Goal: Navigation & Orientation: Find specific page/section

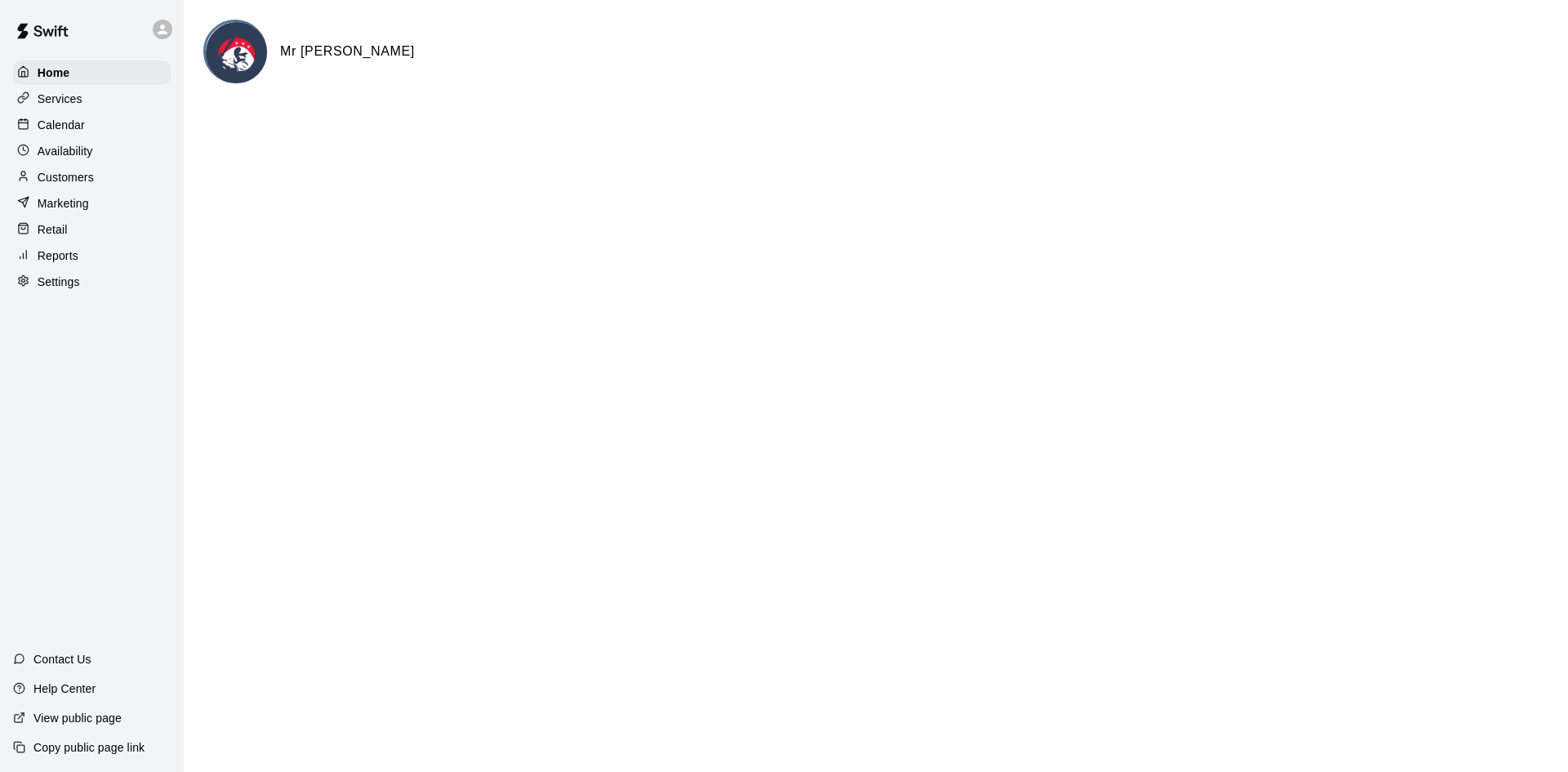
click at [514, 131] on html "Home Services Calendar Availability Customers Marketing Retail Reports Settings…" at bounding box center [784, 65] width 1568 height 131
click at [68, 129] on p "Calendar" at bounding box center [61, 125] width 47 height 16
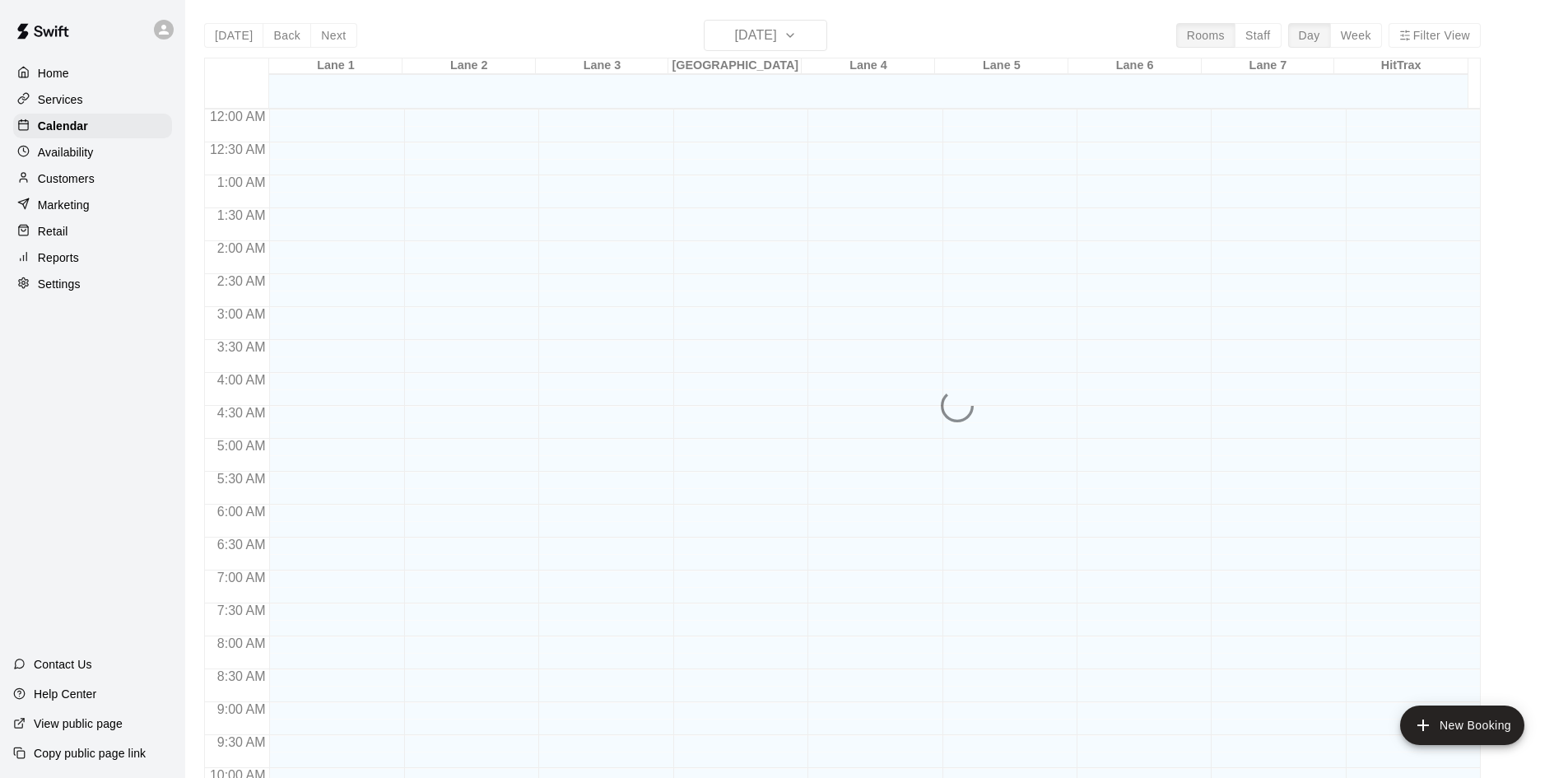
scroll to position [844, 0]
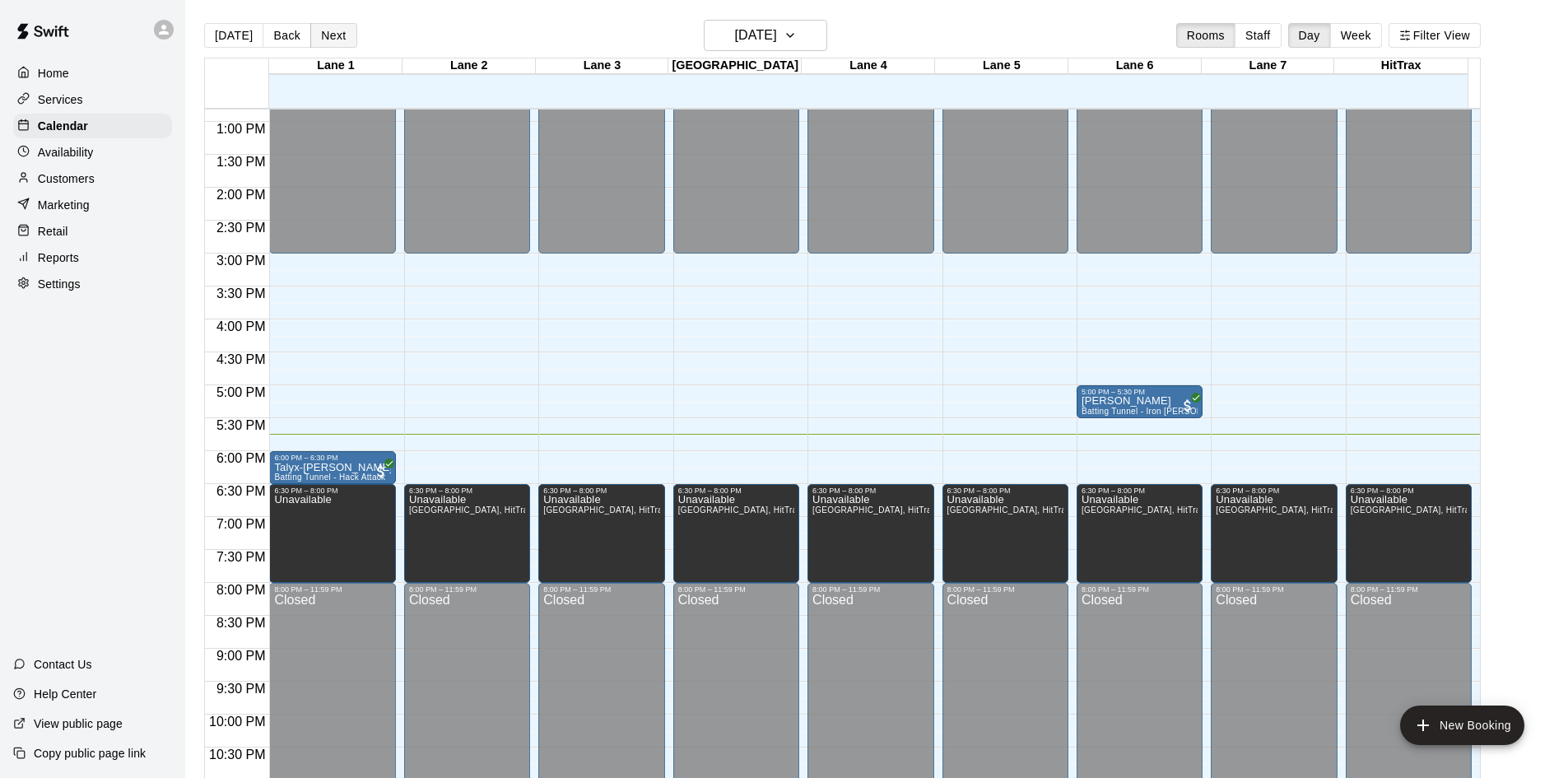
click at [330, 35] on button "Next" at bounding box center [333, 35] width 46 height 25
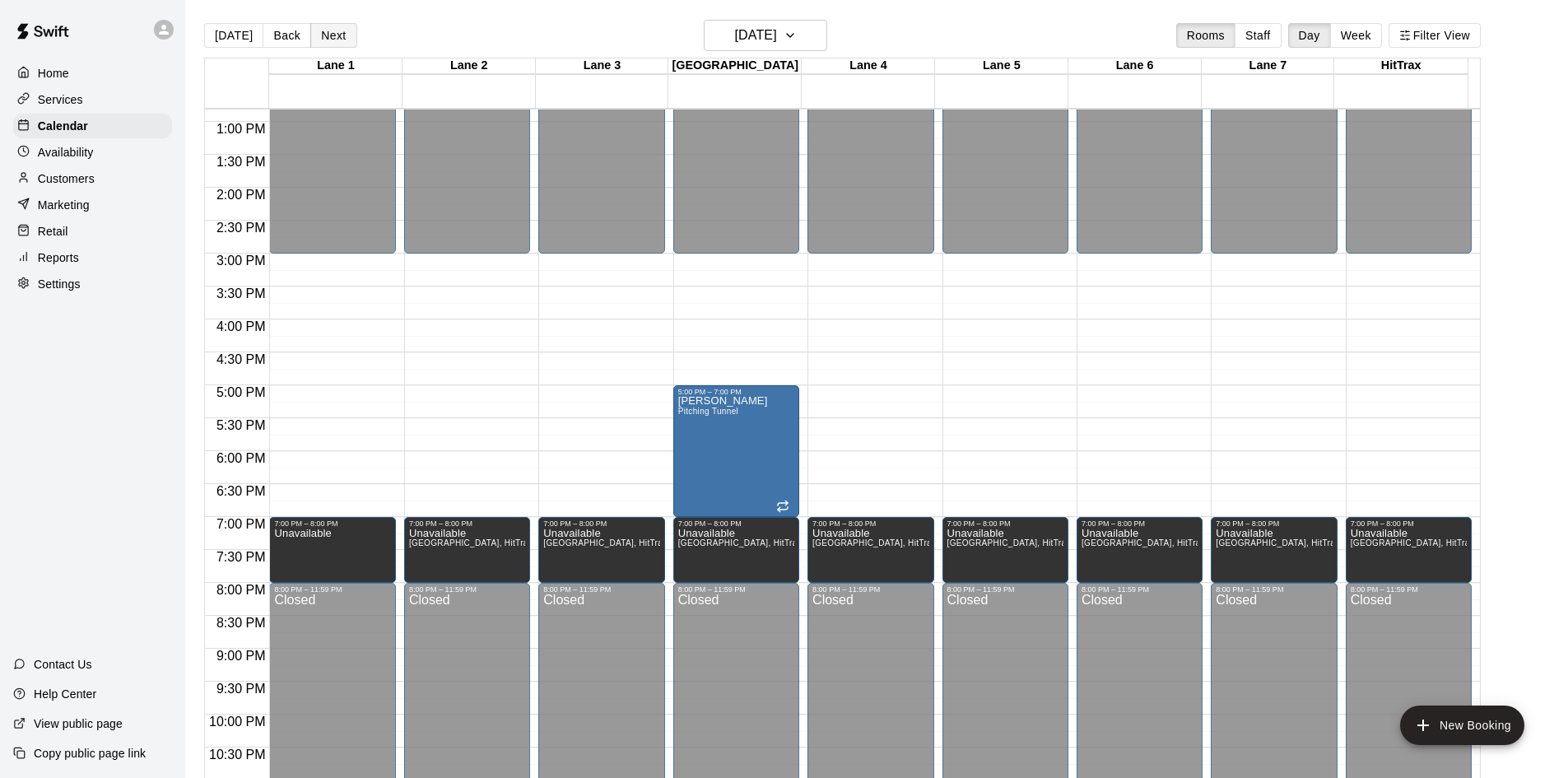
click at [330, 35] on button "Next" at bounding box center [333, 35] width 46 height 25
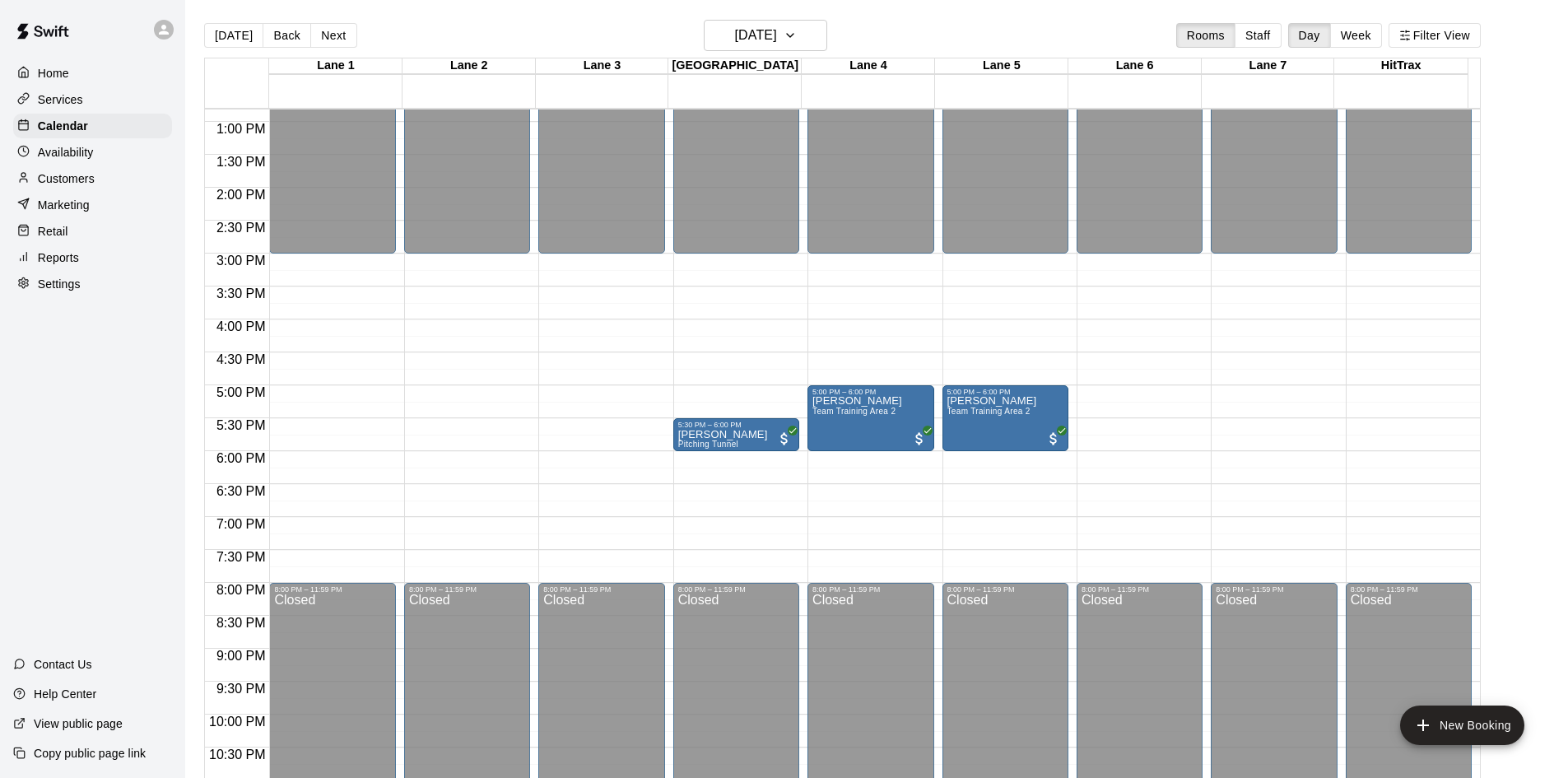
click at [440, 37] on div "[DATE] Back [DATE][DATE] Rooms Staff Day Week Filter View" at bounding box center [842, 38] width 1277 height 37
click at [335, 34] on button "Next" at bounding box center [333, 35] width 46 height 25
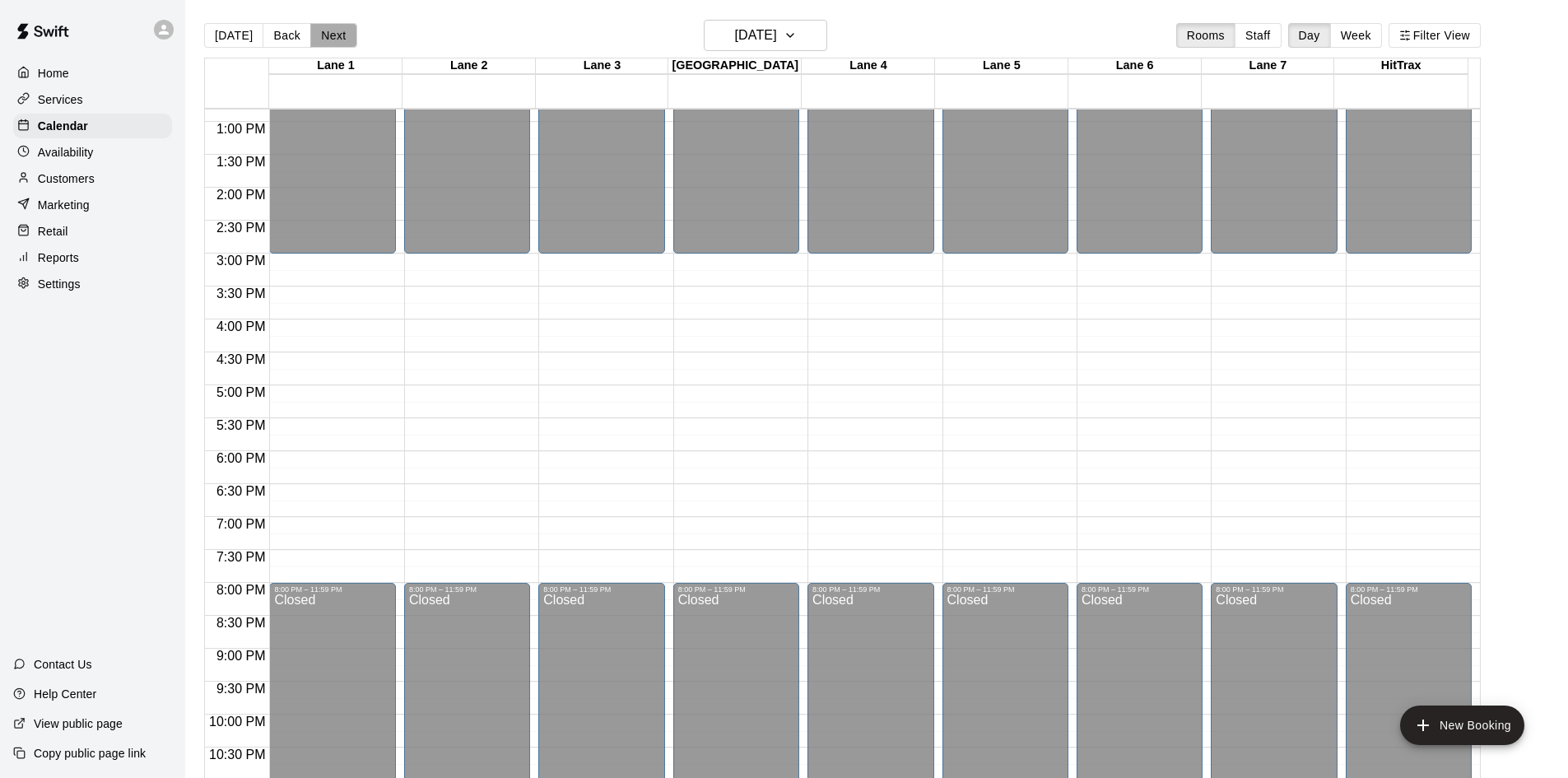
click at [335, 34] on button "Next" at bounding box center [333, 35] width 46 height 25
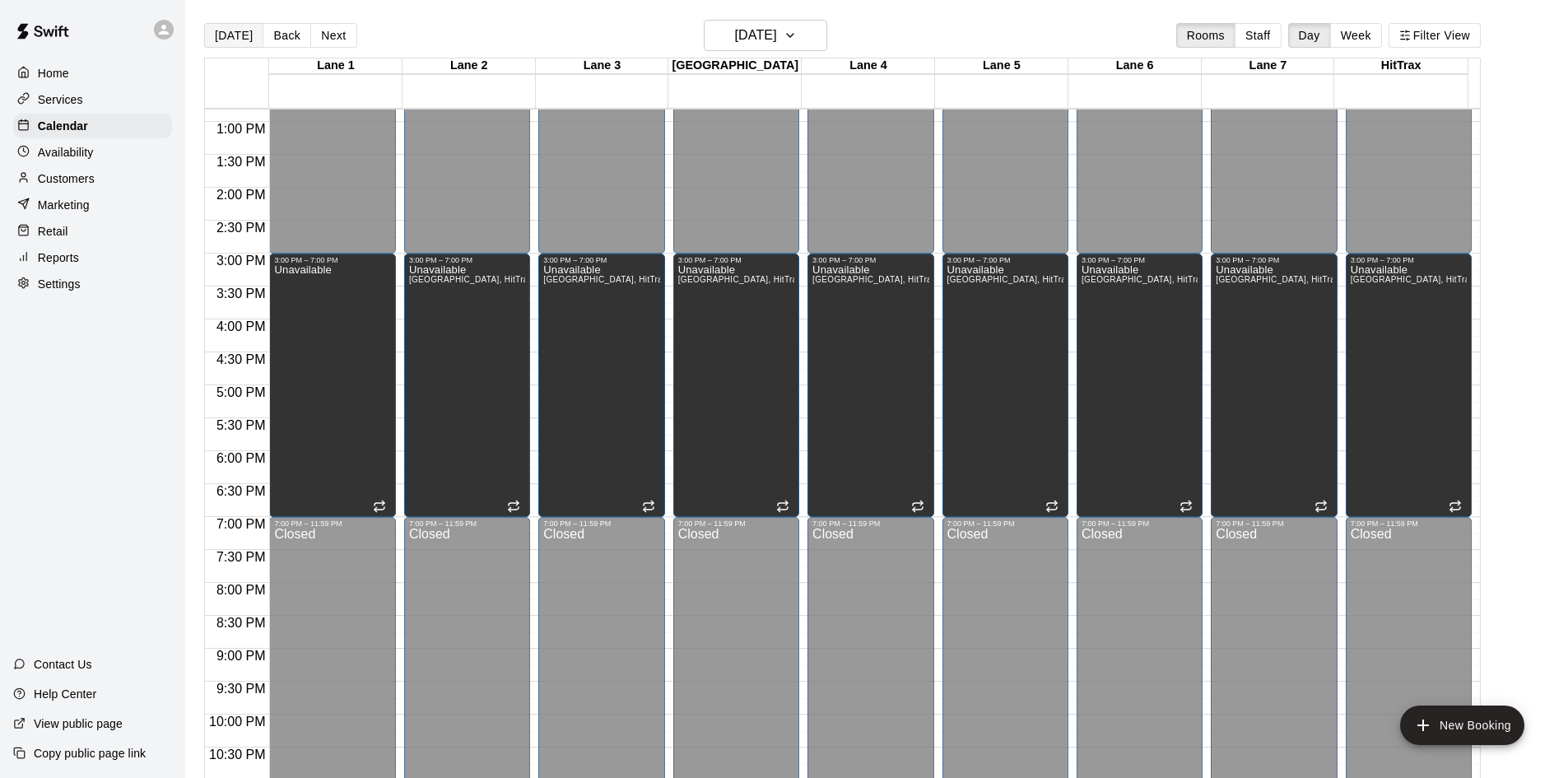
click at [247, 37] on button "[DATE]" at bounding box center [233, 35] width 59 height 25
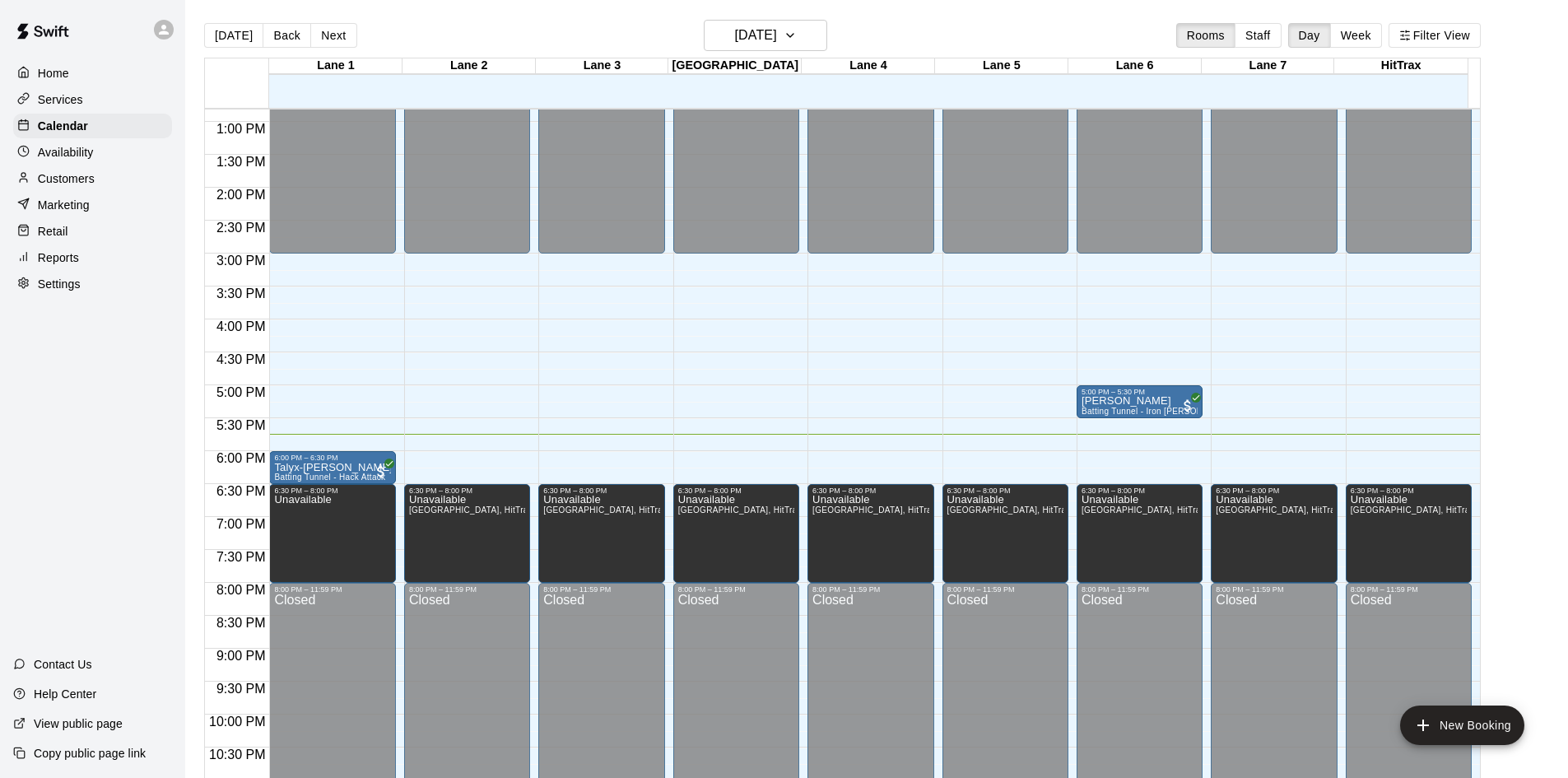
click at [471, 26] on div "[DATE] Back [DATE][DATE] Rooms Staff Day Week Filter View" at bounding box center [842, 38] width 1277 height 37
click at [144, 453] on div "Home Services Calendar Availability Customers Marketing Retail Reports Settings…" at bounding box center [92, 389] width 186 height 778
click at [77, 403] on div "Home Services Calendar Availability Customers Marketing Retail Reports Settings…" at bounding box center [92, 389] width 186 height 778
click at [76, 496] on div "Home Services Calendar Availability Customers Marketing Retail Reports Settings…" at bounding box center [92, 389] width 186 height 778
